Goal: Information Seeking & Learning: Check status

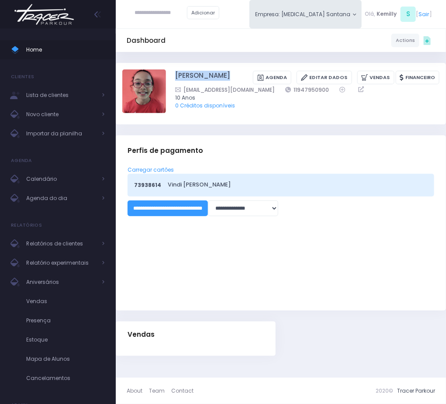
copy div "Soraya Gusmão"
drag, startPoint x: 171, startPoint y: 69, endPoint x: 232, endPoint y: 77, distance: 61.7
click at [232, 77] on div "Soraya Gusmão Agenda Editar Dados Vendas Financeiro 11947950900" at bounding box center [280, 93] width 317 height 48
click at [71, 191] on link "Agenda do dia" at bounding box center [58, 198] width 116 height 19
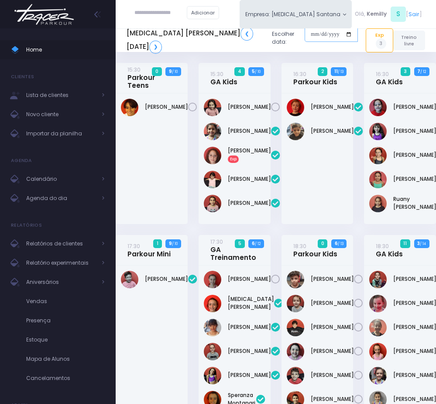
click at [307, 33] on input "date" at bounding box center [331, 35] width 53 height 16
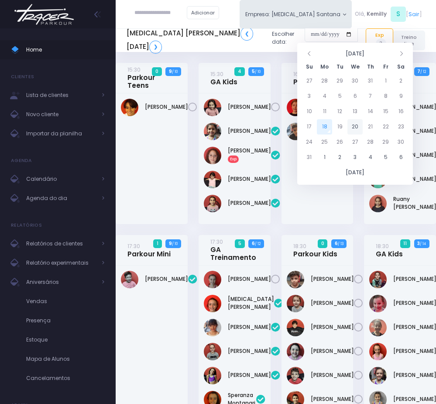
click at [355, 126] on td "20" at bounding box center [355, 126] width 15 height 15
type input "**********"
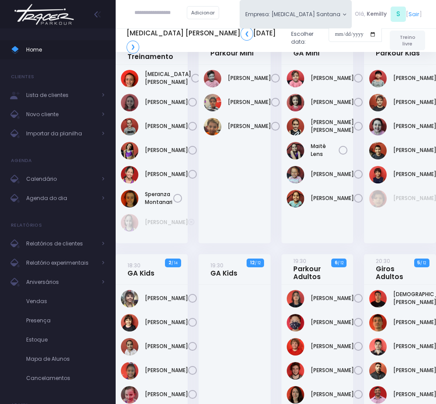
scroll to position [262, 0]
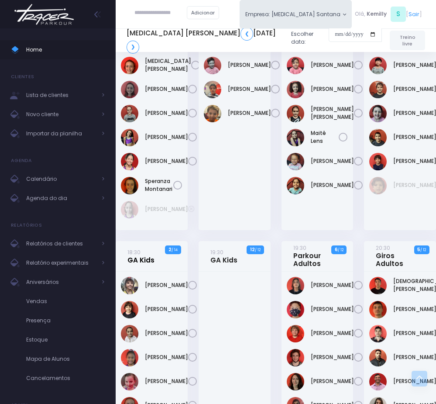
click at [143, 264] on link "18:30 GA Kids" at bounding box center [140, 256] width 27 height 16
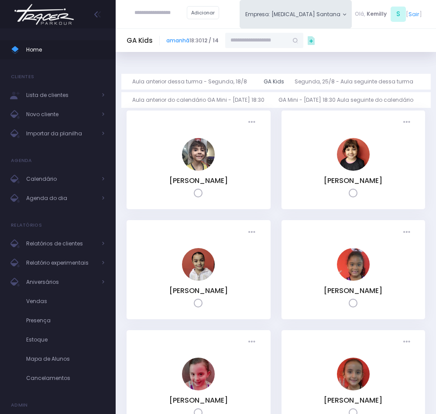
click at [259, 38] on input "text" at bounding box center [256, 41] width 63 height 16
click at [252, 57] on link "Soraya Gusmão" at bounding box center [265, 55] width 46 height 8
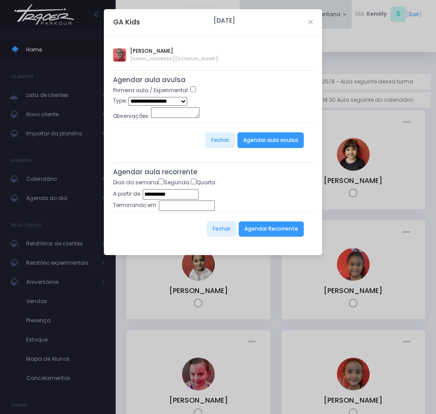
type input "**********"
click at [261, 231] on button "Agendar Recorrente" at bounding box center [271, 229] width 65 height 16
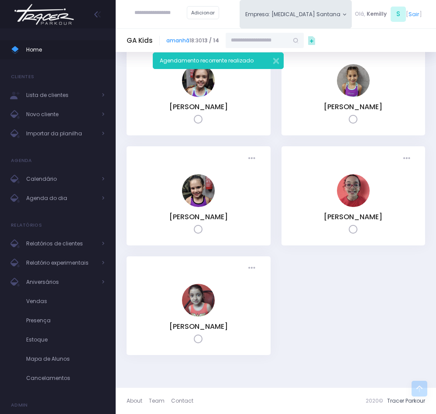
scroll to position [530, 0]
drag, startPoint x: 341, startPoint y: 202, endPoint x: 329, endPoint y: 208, distance: 13.5
click at [341, 212] on link "[PERSON_NAME]" at bounding box center [353, 217] width 59 height 10
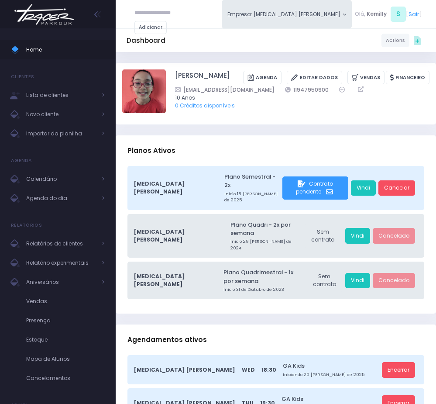
scroll to position [65, 0]
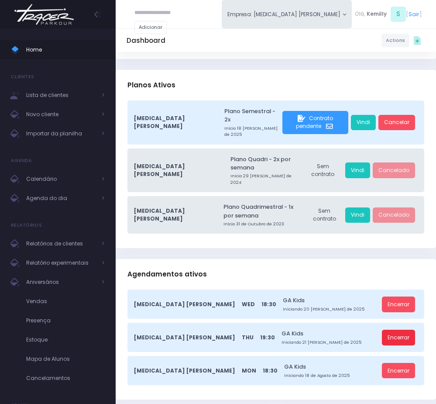
click at [397, 330] on link "Encerrar" at bounding box center [398, 338] width 33 height 16
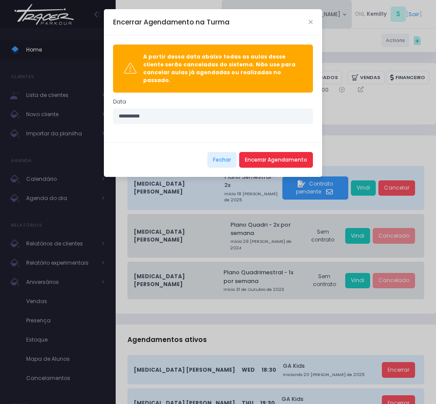
click at [273, 153] on button "Encerrar Agendamento" at bounding box center [276, 160] width 74 height 16
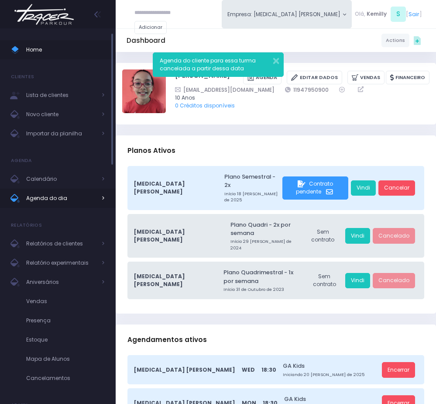
click at [63, 203] on span "Agenda do dia" at bounding box center [61, 198] width 70 height 11
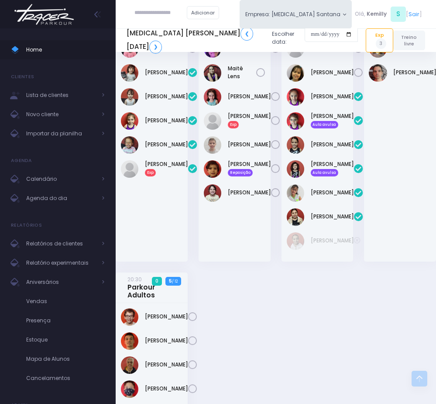
scroll to position [524, 0]
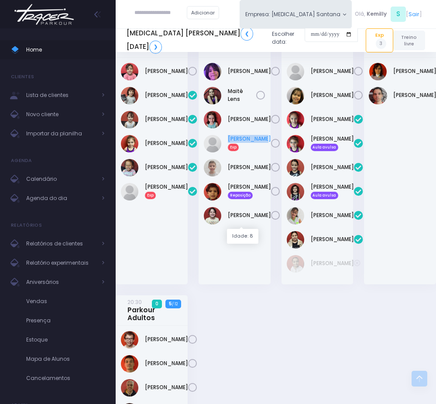
drag, startPoint x: 226, startPoint y: 205, endPoint x: 249, endPoint y: 215, distance: 25.4
click at [249, 152] on div "[PERSON_NAME] Exp" at bounding box center [235, 143] width 62 height 17
copy link "Miguel Manso"
click at [271, 148] on icon at bounding box center [275, 143] width 9 height 9
click at [241, 151] on link "Miguel Manso Exp" at bounding box center [249, 143] width 43 height 16
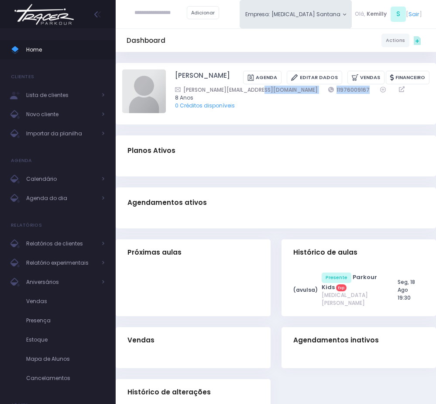
drag, startPoint x: 261, startPoint y: 88, endPoint x: 310, endPoint y: 91, distance: 49.9
click at [310, 91] on div "juliana.mateus@icloud.com 11976009167" at bounding box center [297, 90] width 244 height 8
copy div "11976009167"
click at [62, 203] on span "Agenda do dia" at bounding box center [61, 198] width 70 height 11
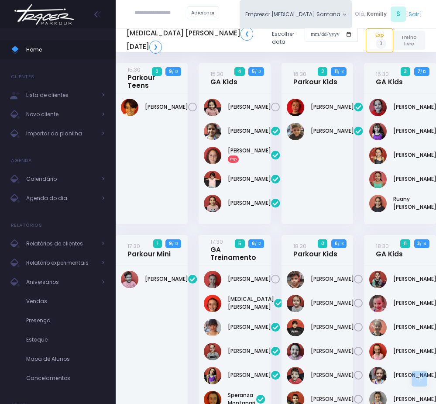
scroll to position [619, 0]
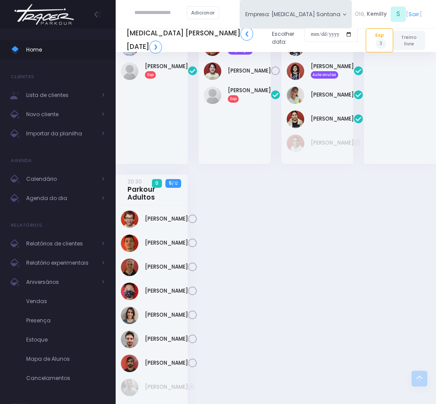
scroll to position [655, 0]
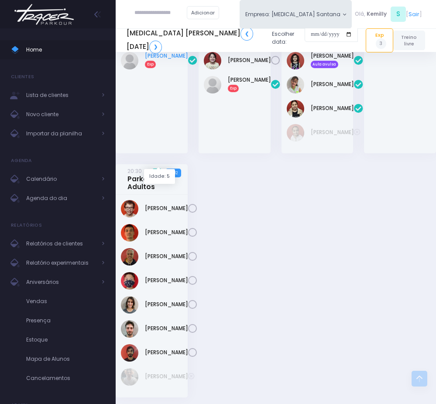
click at [156, 68] on link "[PERSON_NAME] Exp" at bounding box center [166, 60] width 43 height 16
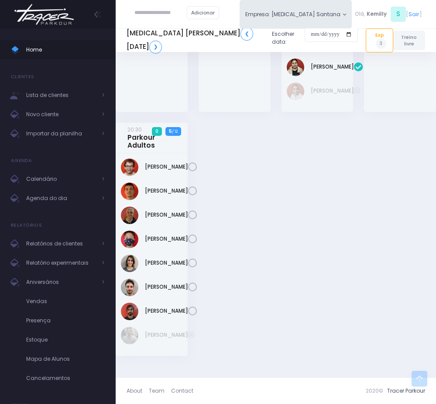
scroll to position [802, 0]
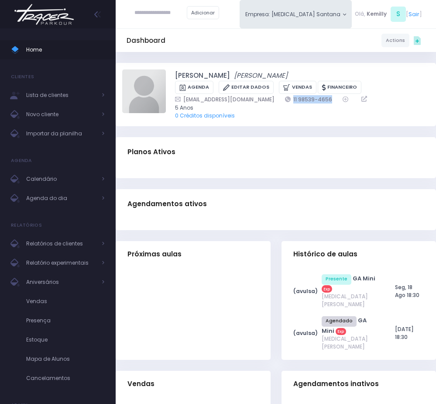
copy link "11 98539-4656"
drag, startPoint x: 269, startPoint y: 97, endPoint x: 324, endPoint y: 100, distance: 54.6
click at [324, 100] on div "[EMAIL_ADDRESS][DOMAIN_NAME] 11 98539-4656" at bounding box center [297, 99] width 244 height 8
drag, startPoint x: 168, startPoint y: 74, endPoint x: 283, endPoint y: 66, distance: 115.1
click at [283, 66] on div "[PERSON_NAME] [PERSON_NAME] [GEOGRAPHIC_DATA] Editar Dados [GEOGRAPHIC_DATA] Fi…" at bounding box center [276, 94] width 320 height 63
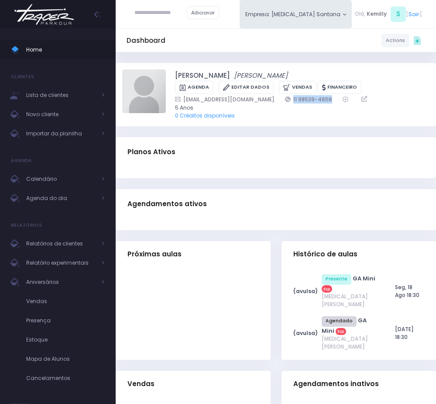
copy div "[PERSON_NAME]"
drag, startPoint x: 268, startPoint y: 97, endPoint x: 318, endPoint y: 100, distance: 50.7
click at [318, 100] on div "[EMAIL_ADDRESS][DOMAIN_NAME] 11 98539-4656" at bounding box center [297, 99] width 244 height 8
copy link "11 98539-4656"
click at [41, 201] on span "Agenda do dia" at bounding box center [61, 198] width 70 height 11
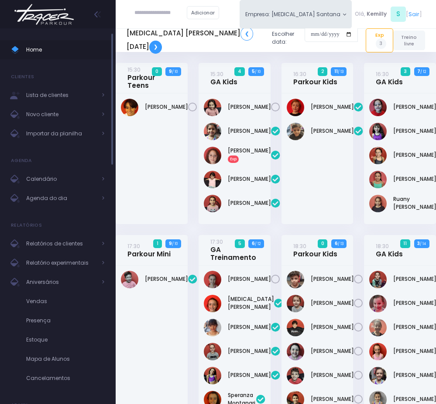
drag, startPoint x: 164, startPoint y: 48, endPoint x: 96, endPoint y: 36, distance: 68.7
click at [162, 48] on link "❯" at bounding box center [155, 47] width 13 height 13
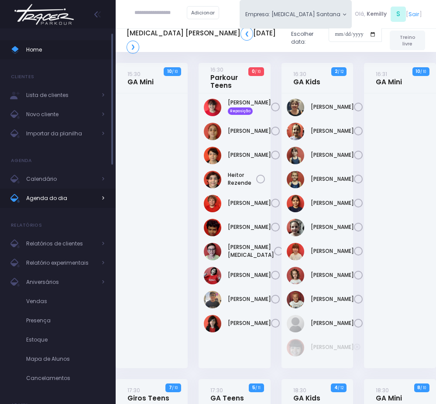
click at [70, 201] on span "Agenda do dia" at bounding box center [61, 198] width 70 height 11
